Goal: Information Seeking & Learning: Learn about a topic

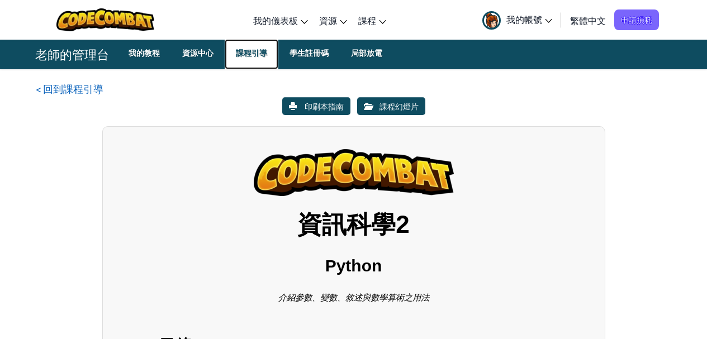
click at [258, 53] on font "課程引導" at bounding box center [251, 53] width 31 height 10
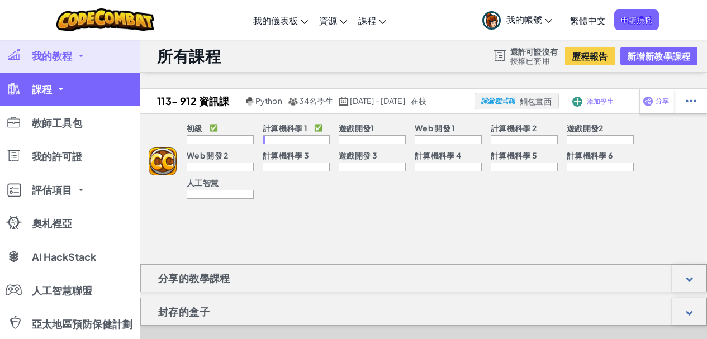
click at [65, 94] on link "課程" at bounding box center [70, 90] width 140 height 34
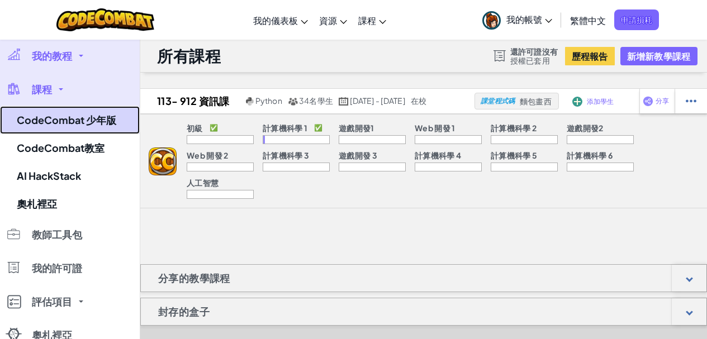
click at [67, 116] on font "CodeCombat 少年版" at bounding box center [67, 120] width 100 height 13
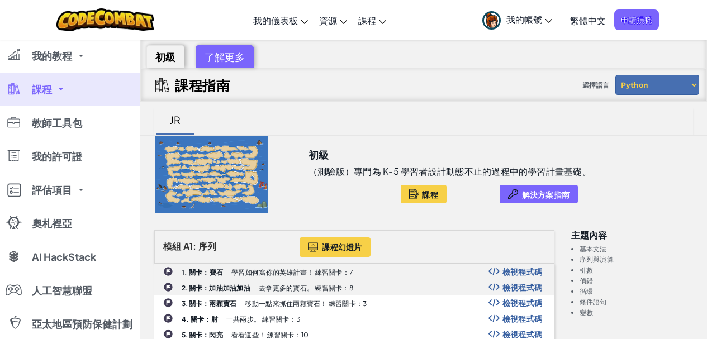
click at [162, 59] on font "初級" at bounding box center [165, 56] width 20 height 13
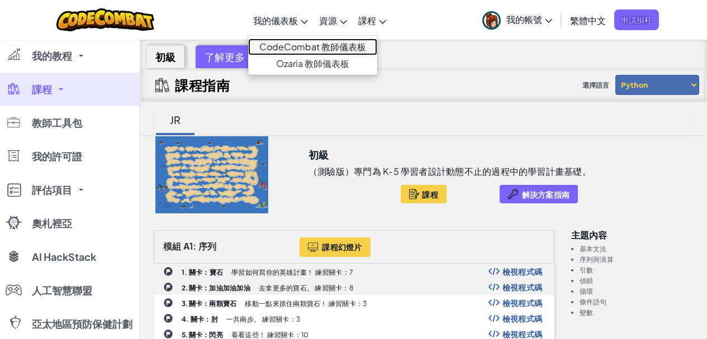
click at [303, 53] on link "CodeCombat 教師儀表板" at bounding box center [312, 47] width 129 height 17
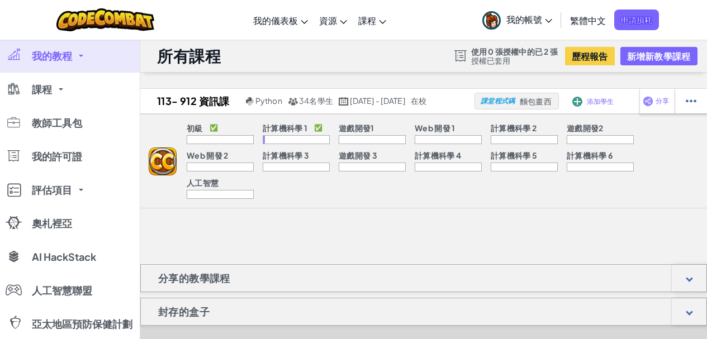
scroll to position [2, 0]
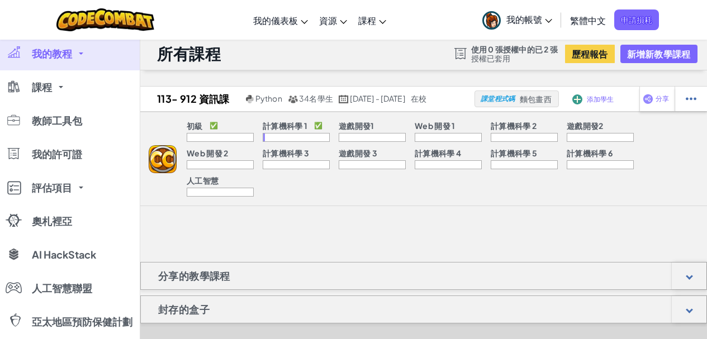
click at [323, 272] on div "分享的教學課程" at bounding box center [423, 276] width 567 height 28
click at [680, 270] on div at bounding box center [689, 276] width 35 height 27
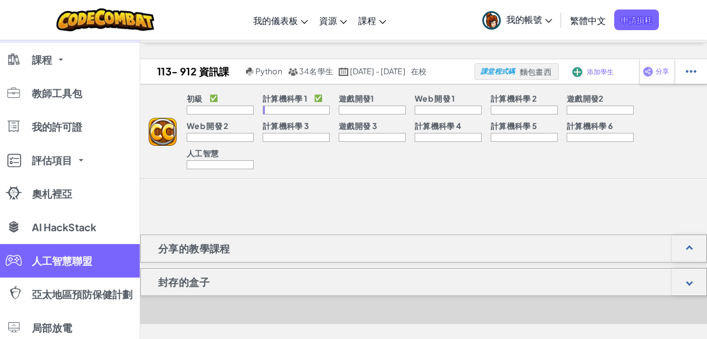
scroll to position [0, 0]
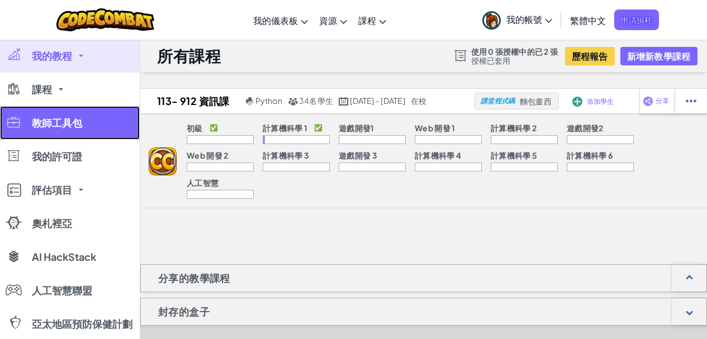
click at [82, 131] on link "教師工具包" at bounding box center [70, 123] width 140 height 34
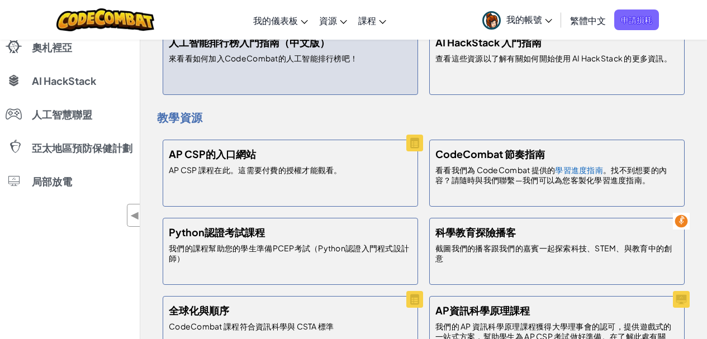
scroll to position [186, 0]
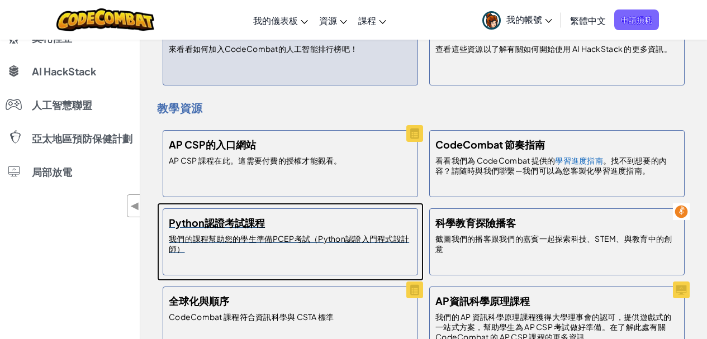
click at [347, 240] on font "我們的課程幫助您的學生準備PCEP考試（Python認證入門程式設計師）" at bounding box center [289, 244] width 240 height 20
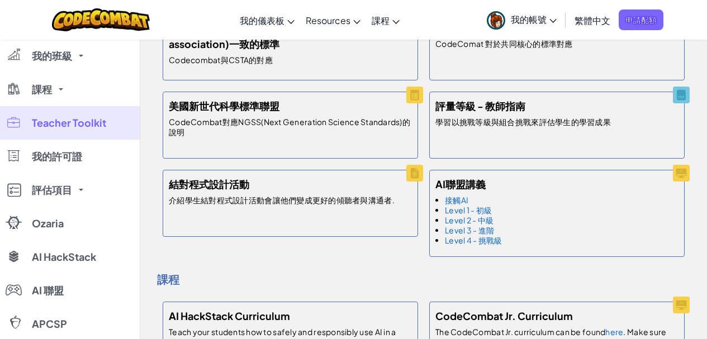
scroll to position [542, 0]
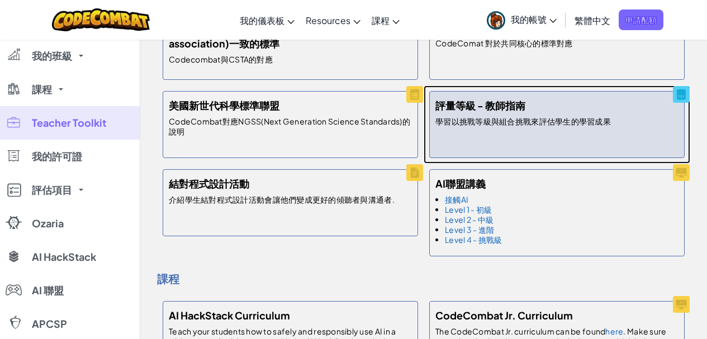
click at [500, 114] on div "評量等級 - 教師指南 學習以挑戰等級與組合挑戰來評估學生的學習成果" at bounding box center [557, 124] width 256 height 67
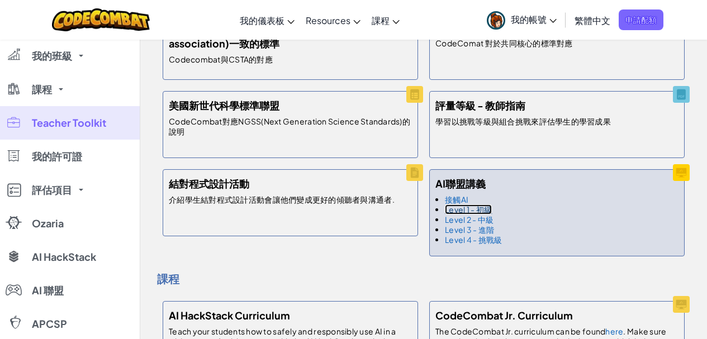
click at [460, 209] on link "Level 1 - 初級" at bounding box center [468, 210] width 47 height 10
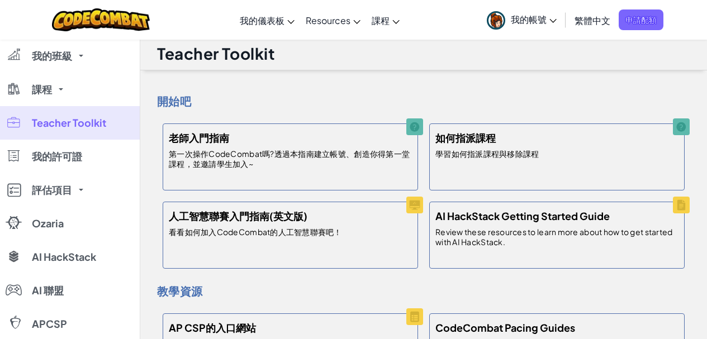
scroll to position [0, 0]
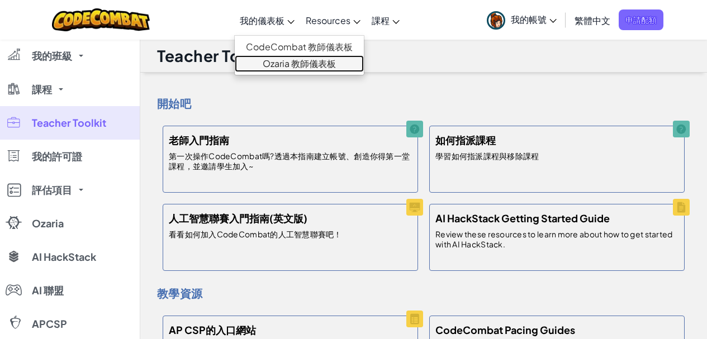
click at [277, 69] on link "Ozaria 教師儀表板" at bounding box center [299, 63] width 129 height 17
